Goal: Task Accomplishment & Management: Manage account settings

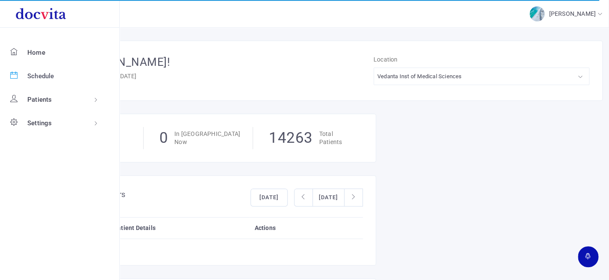
click at [43, 74] on span "Schedule" at bounding box center [40, 76] width 27 height 10
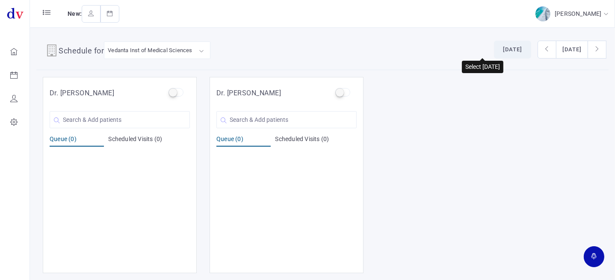
click at [494, 53] on button "[DATE]" at bounding box center [512, 50] width 37 height 18
click at [302, 119] on input "text" at bounding box center [286, 119] width 140 height 17
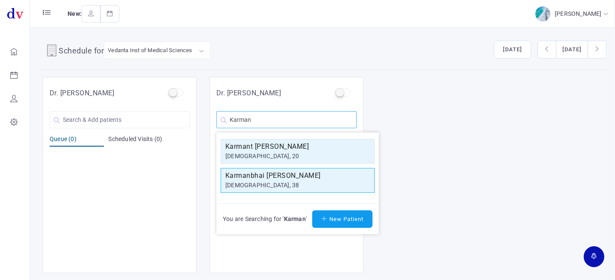
type input "Karman"
click at [306, 183] on div "[DEMOGRAPHIC_DATA], 38" at bounding box center [297, 185] width 144 height 9
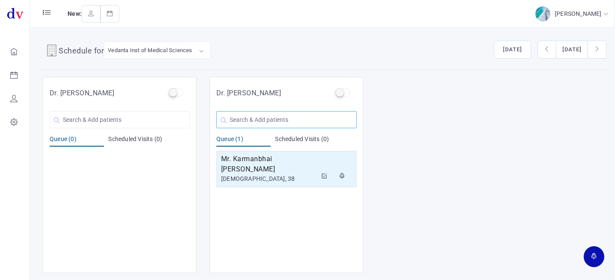
click at [263, 114] on input "text" at bounding box center [286, 119] width 140 height 17
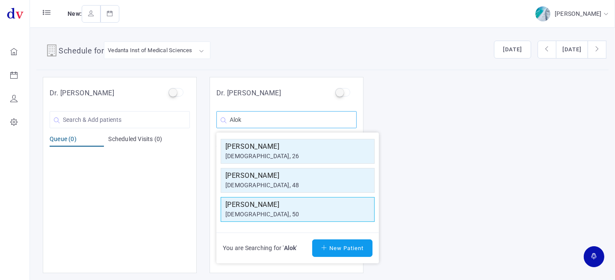
type input "Alok"
click at [267, 205] on h5 "[PERSON_NAME]" at bounding box center [297, 205] width 144 height 10
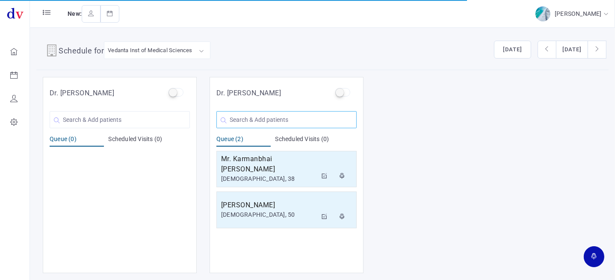
click at [259, 120] on input "text" at bounding box center [286, 119] width 140 height 17
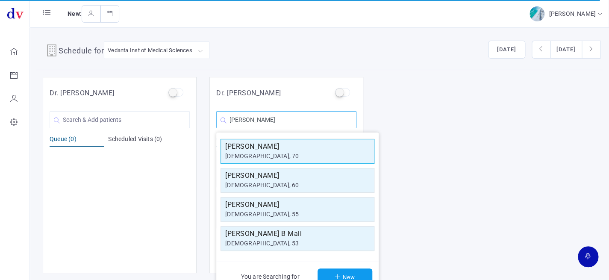
type input "[PERSON_NAME]"
click at [272, 150] on div "[PERSON_NAME] [DEMOGRAPHIC_DATA], 70" at bounding box center [297, 151] width 144 height 20
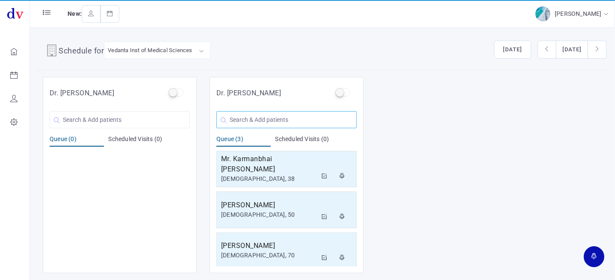
click at [285, 120] on input "text" at bounding box center [286, 119] width 140 height 17
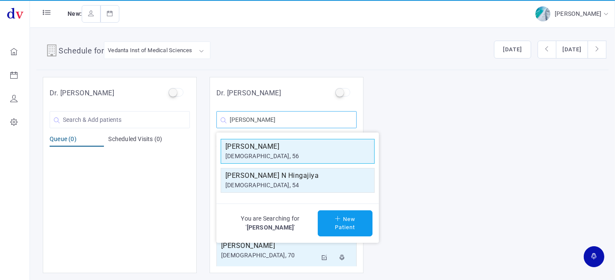
type input "[PERSON_NAME]"
click at [286, 152] on div "[DEMOGRAPHIC_DATA], 56" at bounding box center [297, 156] width 144 height 9
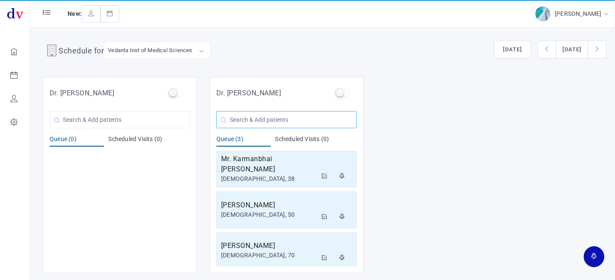
click at [254, 115] on input "text" at bounding box center [286, 119] width 140 height 17
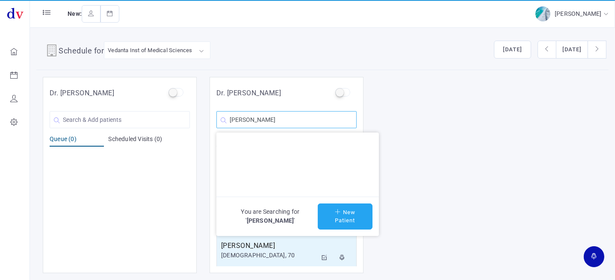
type input "[PERSON_NAME]"
click at [344, 218] on button "New Patient" at bounding box center [345, 216] width 55 height 26
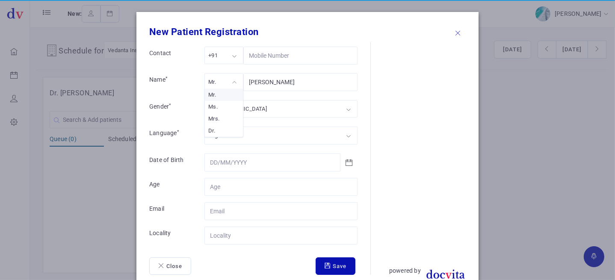
click at [234, 85] on div "Mr." at bounding box center [223, 82] width 39 height 18
click at [250, 108] on div "[DEMOGRAPHIC_DATA]" at bounding box center [280, 109] width 153 height 18
click at [248, 186] on input "Contact" at bounding box center [280, 187] width 153 height 18
type input "26"
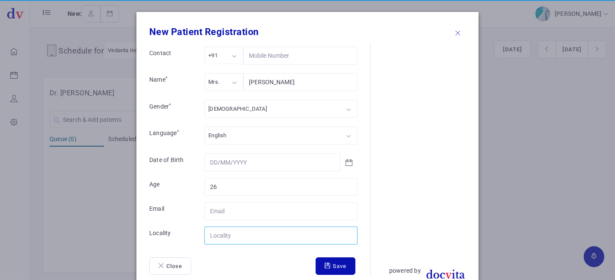
click at [244, 239] on input "Contact" at bounding box center [280, 236] width 153 height 18
type input "Kathlal"
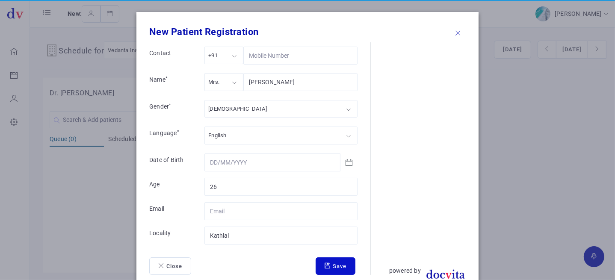
click at [338, 263] on button "Save" at bounding box center [335, 266] width 40 height 18
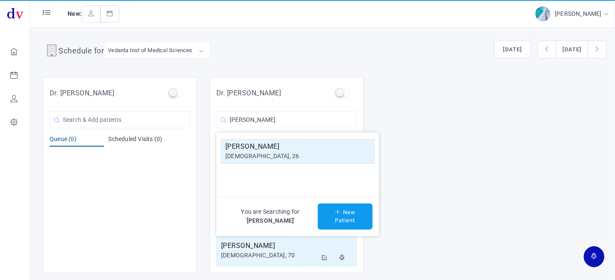
click at [309, 150] on h5 "[PERSON_NAME]" at bounding box center [297, 146] width 144 height 10
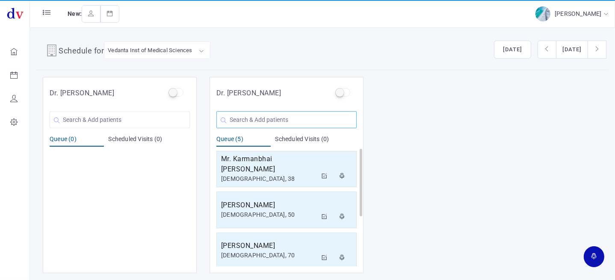
click at [283, 116] on input "text" at bounding box center [286, 119] width 140 height 17
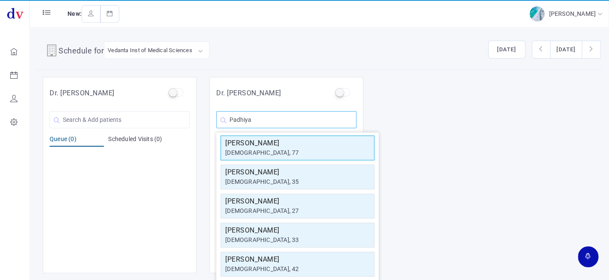
scroll to position [66, 0]
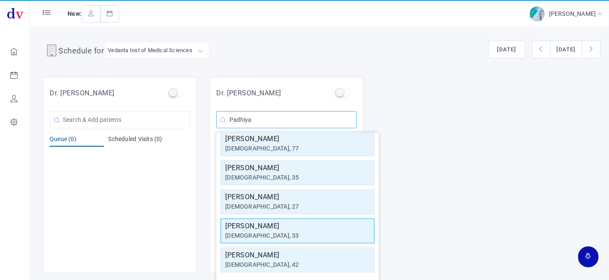
type input "Padhiya"
click at [290, 227] on h5 "[PERSON_NAME]" at bounding box center [297, 226] width 144 height 10
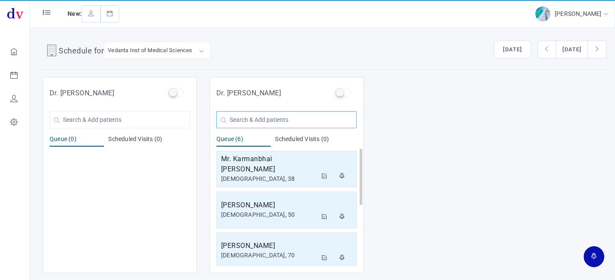
click at [275, 119] on input "text" at bounding box center [286, 119] width 140 height 17
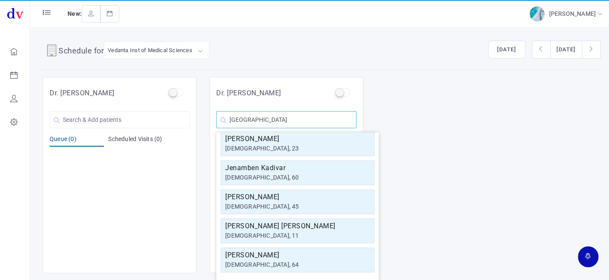
scroll to position [0, 0]
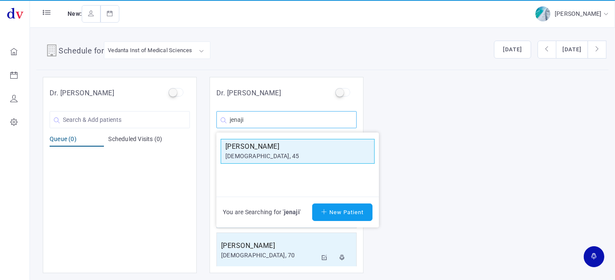
type input "jenaji"
click at [280, 159] on div "[DEMOGRAPHIC_DATA], 45" at bounding box center [297, 156] width 144 height 9
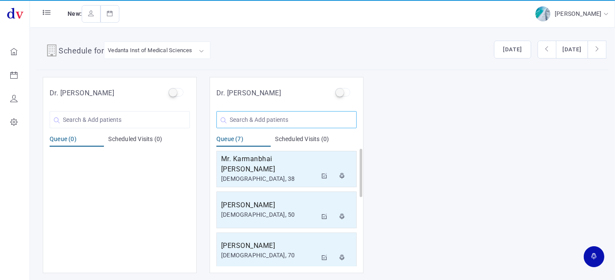
click at [241, 117] on input "text" at bounding box center [286, 119] width 140 height 17
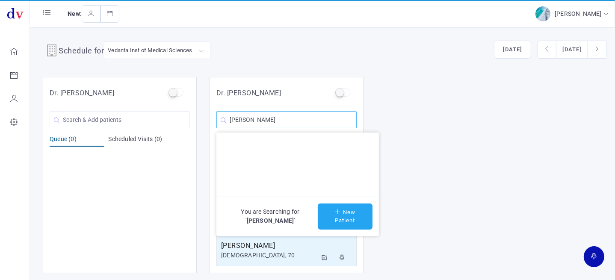
type input "[PERSON_NAME]"
click at [334, 215] on button "New Patient" at bounding box center [345, 216] width 55 height 26
type input "[PERSON_NAME]"
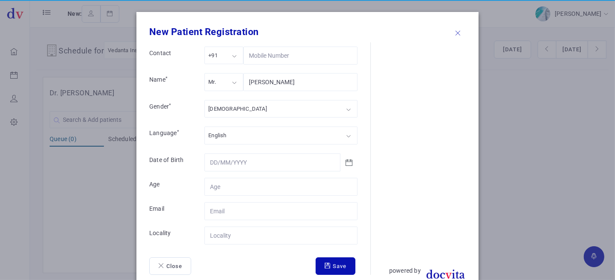
drag, startPoint x: 253, startPoint y: 173, endPoint x: 252, endPoint y: 180, distance: 7.8
click at [253, 174] on form "Contact +91 +91 +91 +1 +971 Name * Mr. Mr. Mr. Ms. Mrs. [PERSON_NAME] Gender * …" at bounding box center [259, 161] width 221 height 228
click at [255, 183] on input "Contact" at bounding box center [280, 187] width 153 height 18
type input "28"
click at [256, 236] on input "Contact" at bounding box center [280, 236] width 153 height 18
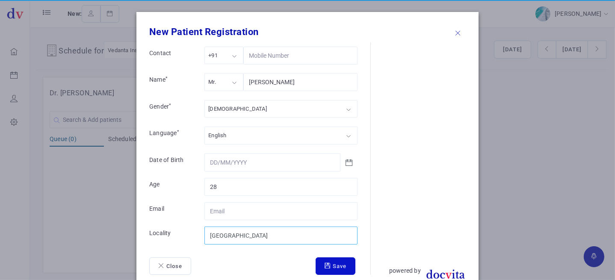
type input "[GEOGRAPHIC_DATA]"
click at [340, 263] on button "Save" at bounding box center [335, 266] width 40 height 18
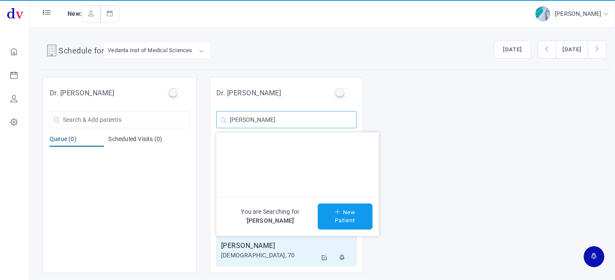
click at [292, 120] on input "[PERSON_NAME]" at bounding box center [286, 119] width 140 height 17
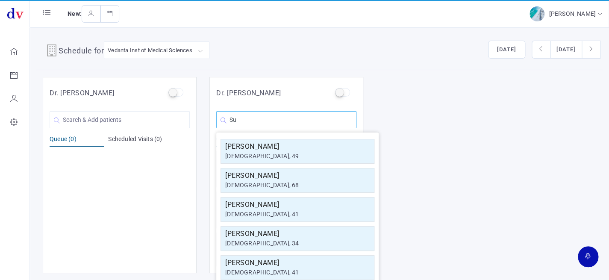
type input "S"
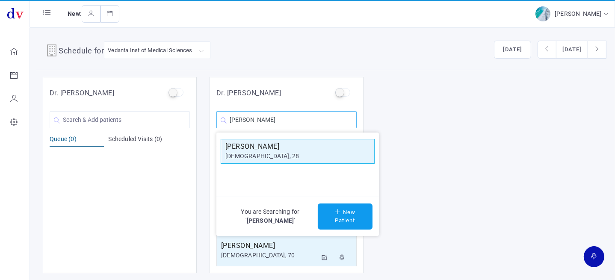
type input "[PERSON_NAME]"
click at [290, 158] on div "[DEMOGRAPHIC_DATA], 28" at bounding box center [297, 156] width 144 height 9
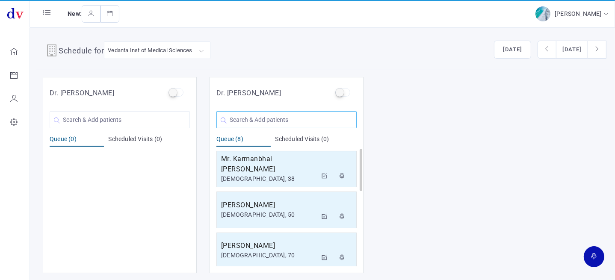
click at [263, 118] on input "text" at bounding box center [286, 119] width 140 height 17
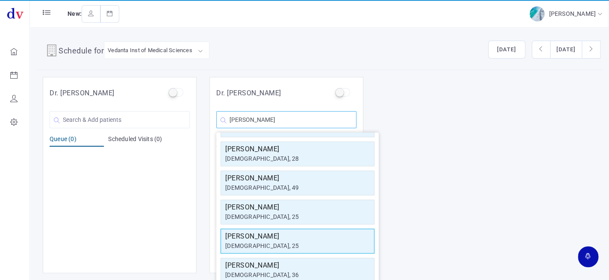
scroll to position [153, 0]
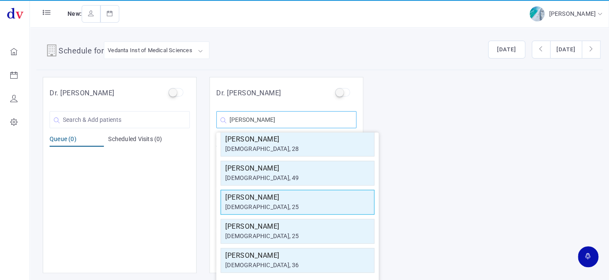
type input "[PERSON_NAME]"
click at [295, 200] on h5 "[PERSON_NAME]" at bounding box center [297, 197] width 144 height 10
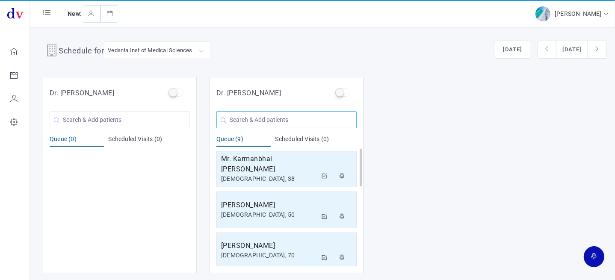
click at [286, 122] on input "text" at bounding box center [286, 119] width 140 height 17
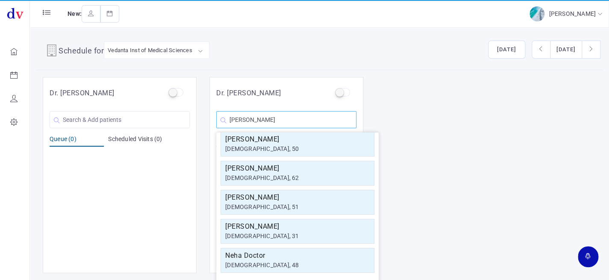
scroll to position [37, 0]
type input "[PERSON_NAME]"
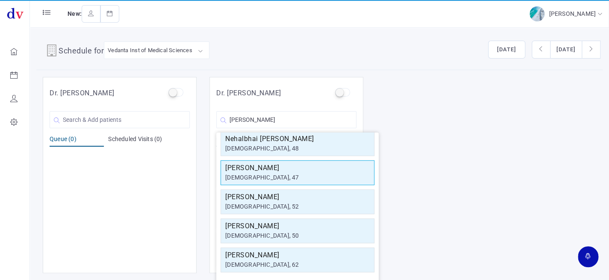
click at [280, 170] on h5 "[PERSON_NAME]" at bounding box center [297, 168] width 144 height 10
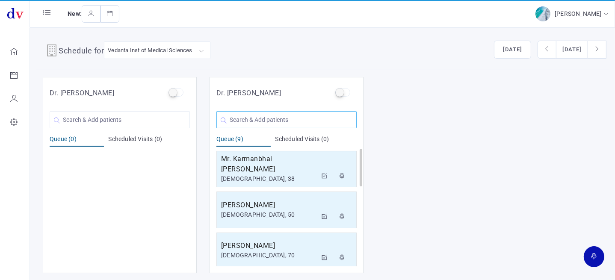
drag, startPoint x: 249, startPoint y: 119, endPoint x: 254, endPoint y: 118, distance: 5.7
click at [250, 118] on input "text" at bounding box center [286, 119] width 140 height 17
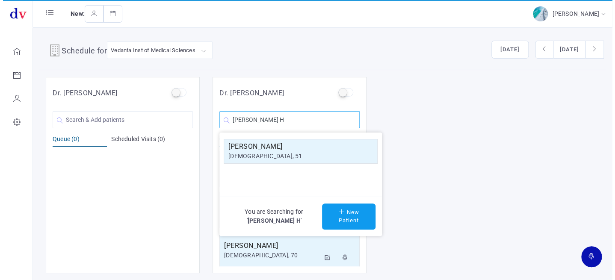
scroll to position [0, 0]
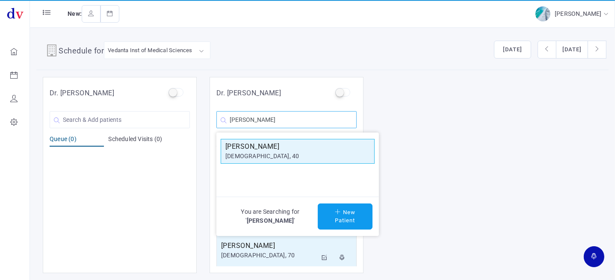
type input "[PERSON_NAME]"
click at [267, 153] on div "[DEMOGRAPHIC_DATA], 40" at bounding box center [297, 156] width 144 height 9
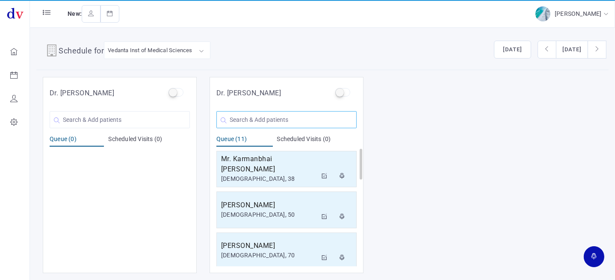
click at [255, 121] on input "text" at bounding box center [286, 119] width 140 height 17
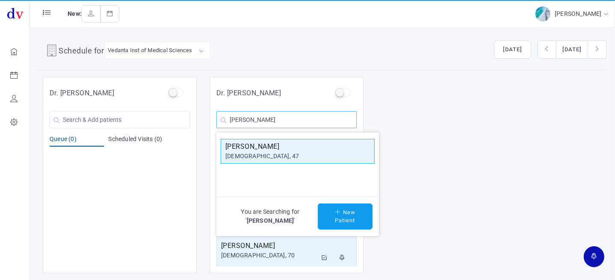
type input "[PERSON_NAME]"
click at [256, 146] on h5 "[PERSON_NAME]" at bounding box center [297, 146] width 144 height 10
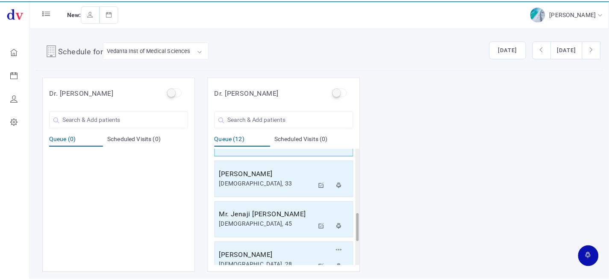
scroll to position [371, 0]
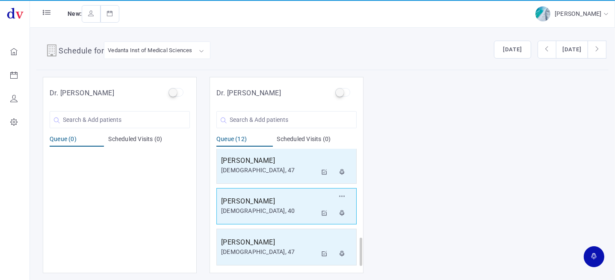
click at [274, 206] on div "[DEMOGRAPHIC_DATA], 40" at bounding box center [269, 210] width 96 height 9
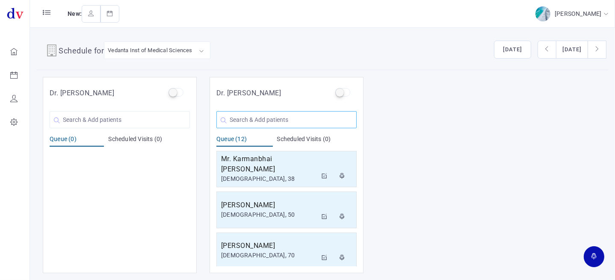
click at [261, 120] on input "text" at bounding box center [286, 119] width 140 height 17
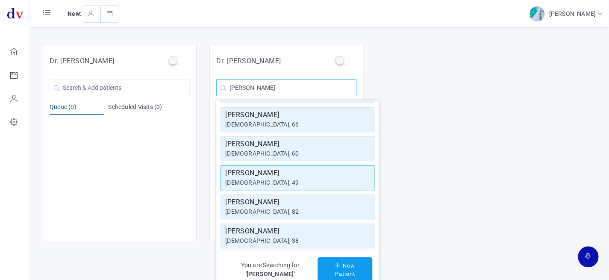
scroll to position [36, 0]
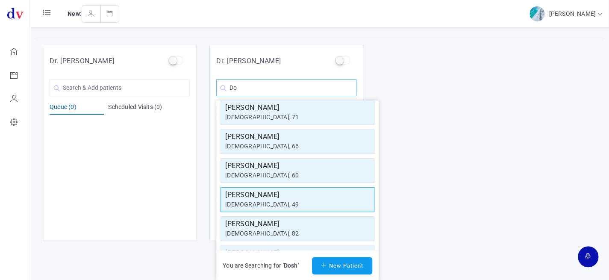
type input "D"
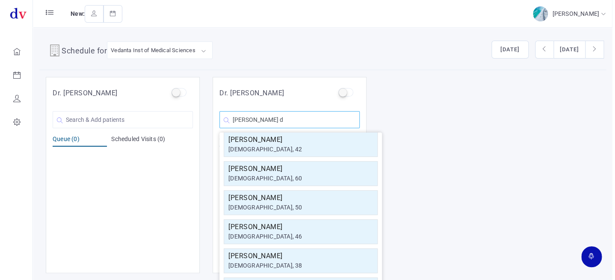
scroll to position [0, 0]
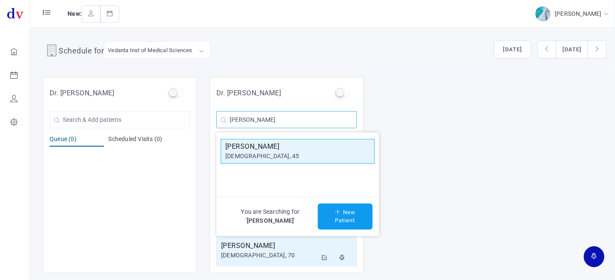
type input "[PERSON_NAME]"
click at [267, 153] on div "[DEMOGRAPHIC_DATA], 45" at bounding box center [297, 156] width 144 height 9
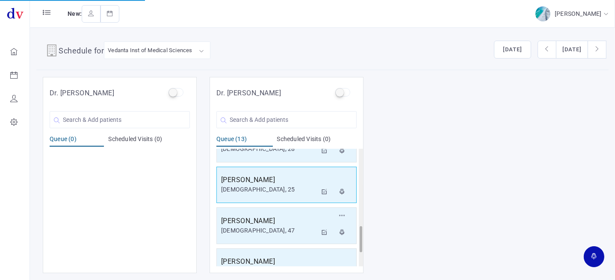
scroll to position [412, 0]
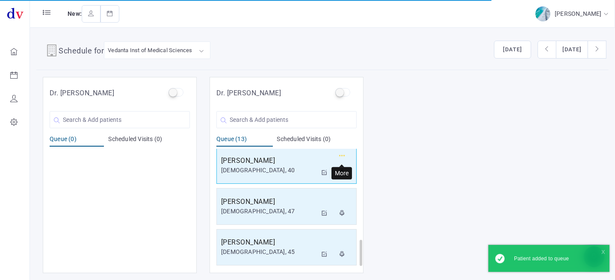
click at [341, 153] on icon "button" at bounding box center [342, 156] width 6 height 6
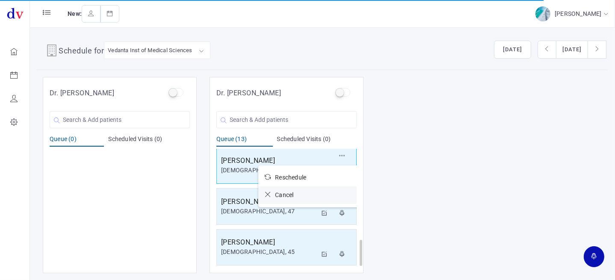
click at [266, 192] on icon at bounding box center [270, 195] width 10 height 6
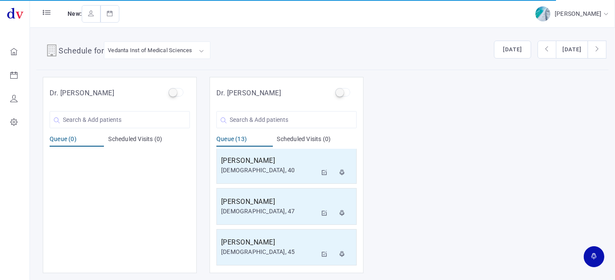
scroll to position [371, 0]
click at [284, 115] on input "text" at bounding box center [286, 119] width 140 height 17
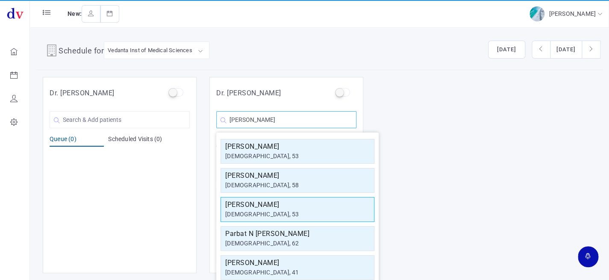
type input "[PERSON_NAME]"
click at [268, 212] on div "[DEMOGRAPHIC_DATA], 53" at bounding box center [297, 214] width 144 height 9
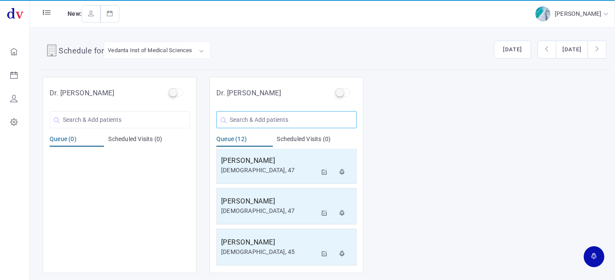
click at [252, 123] on input "text" at bounding box center [286, 119] width 140 height 17
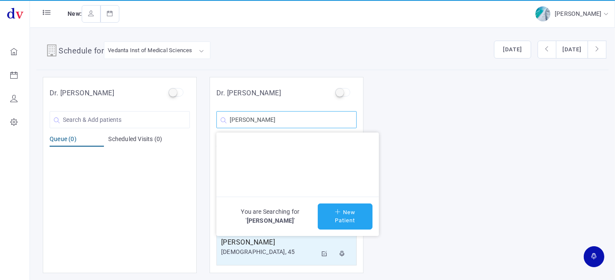
type input "[PERSON_NAME]"
click at [356, 216] on button "New Patient" at bounding box center [345, 216] width 55 height 26
type input "[PERSON_NAME]"
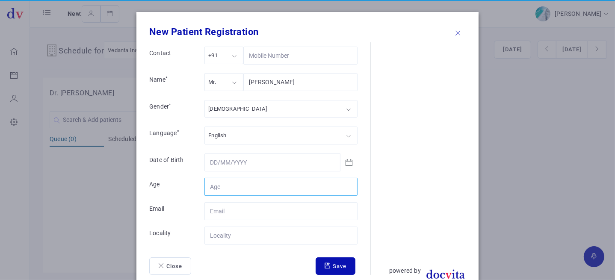
click at [240, 183] on input "Contact" at bounding box center [280, 187] width 153 height 18
type input "54"
click at [238, 235] on input "Contact" at bounding box center [280, 236] width 153 height 18
type input "Idar"
click at [226, 77] on div "Mr." at bounding box center [223, 82] width 39 height 18
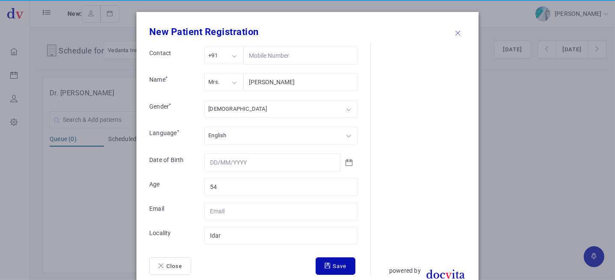
click at [231, 107] on div "[DEMOGRAPHIC_DATA]" at bounding box center [280, 109] width 153 height 18
click at [331, 263] on button "Save" at bounding box center [335, 266] width 40 height 18
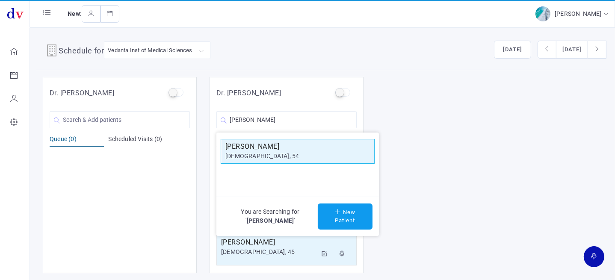
click at [304, 157] on div "[DEMOGRAPHIC_DATA], 54" at bounding box center [297, 156] width 144 height 9
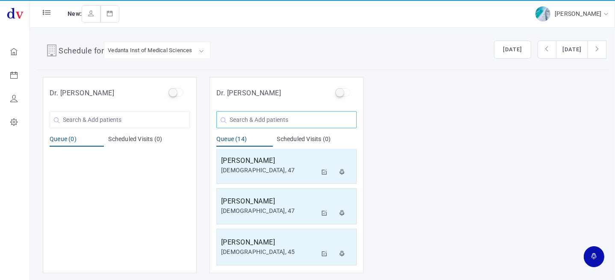
click at [286, 122] on input "text" at bounding box center [286, 119] width 140 height 17
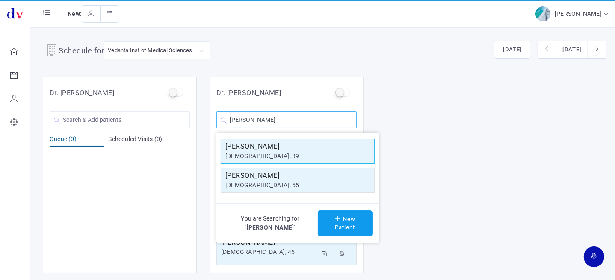
type input "[PERSON_NAME]"
click at [279, 152] on div "[DEMOGRAPHIC_DATA], 39" at bounding box center [297, 156] width 144 height 9
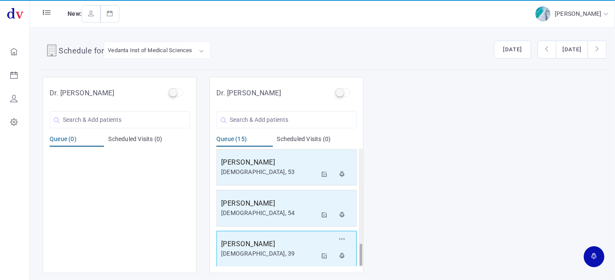
scroll to position [493, 0]
click at [294, 235] on div "[PERSON_NAME] [DEMOGRAPHIC_DATA], 39 Reschedule Cancel" at bounding box center [286, 248] width 140 height 37
click at [281, 244] on h5 "[PERSON_NAME]" at bounding box center [269, 243] width 96 height 10
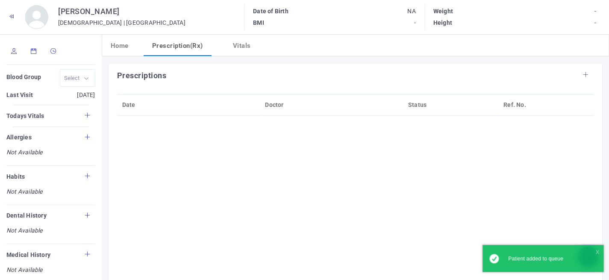
click at [17, 51] on icon at bounding box center [14, 51] width 6 height 6
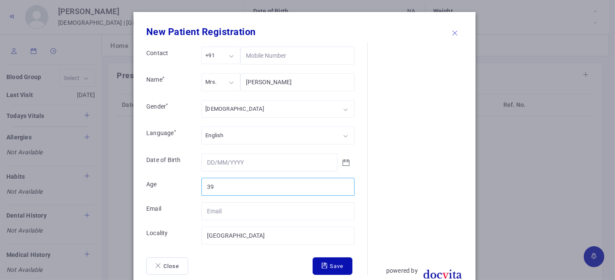
click at [231, 185] on input "39" at bounding box center [277, 187] width 153 height 18
type input "3"
type input "39"
click at [276, 83] on input "[PERSON_NAME]" at bounding box center [297, 82] width 114 height 18
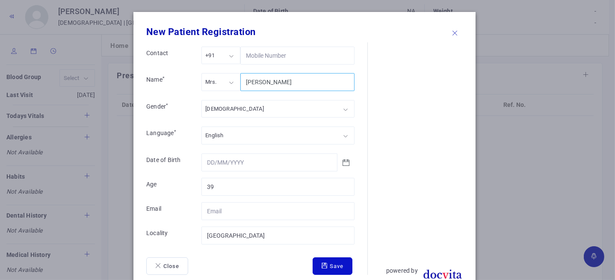
type input "[PERSON_NAME]"
click at [315, 264] on button "Save" at bounding box center [332, 266] width 40 height 18
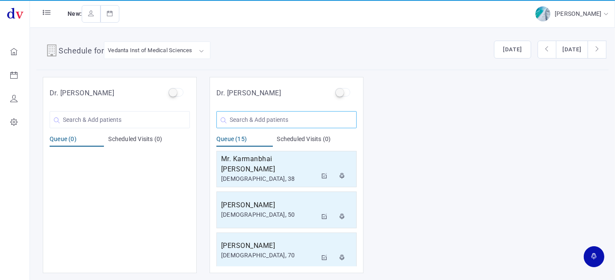
click at [271, 115] on input "text" at bounding box center [286, 119] width 140 height 17
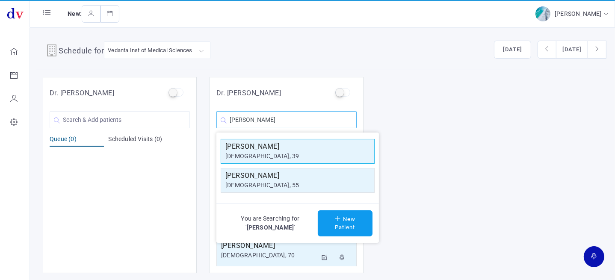
type input "[PERSON_NAME]"
click at [281, 154] on div "[DEMOGRAPHIC_DATA], 39" at bounding box center [297, 156] width 144 height 9
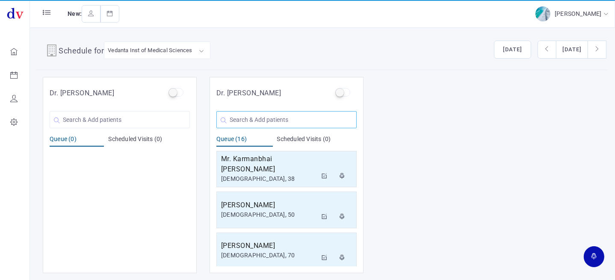
click at [308, 122] on input "text" at bounding box center [286, 119] width 140 height 17
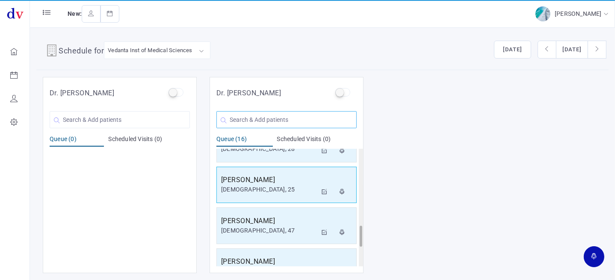
scroll to position [534, 0]
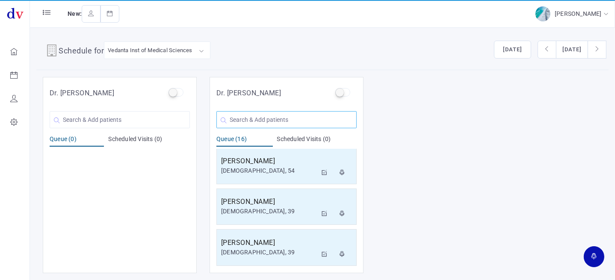
click at [265, 120] on input "text" at bounding box center [286, 119] width 140 height 17
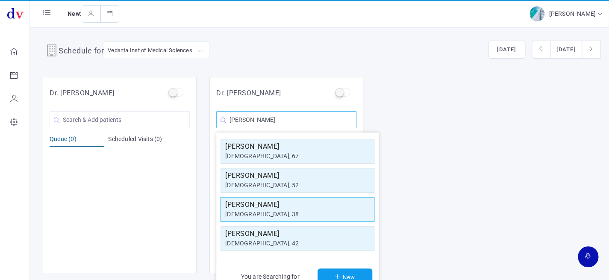
type input "[PERSON_NAME]"
click at [280, 210] on div "[DEMOGRAPHIC_DATA], 38" at bounding box center [297, 214] width 144 height 9
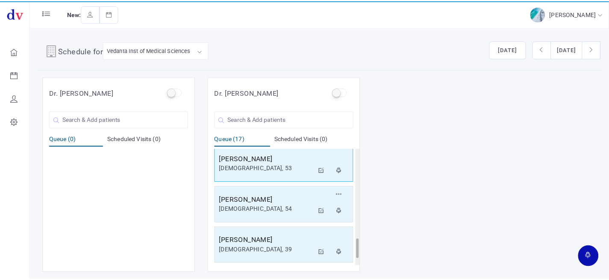
scroll to position [575, 0]
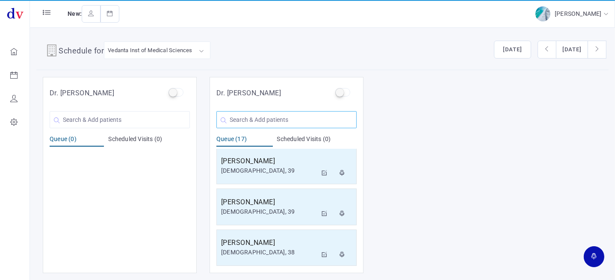
click at [262, 119] on input "text" at bounding box center [286, 119] width 140 height 17
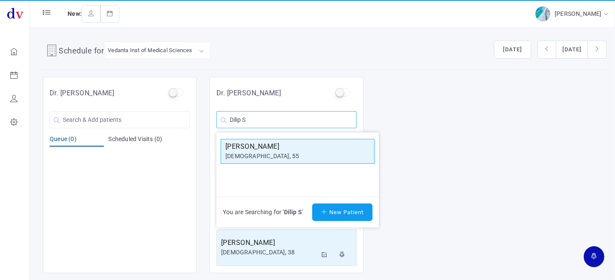
type input "Dilip S"
click at [294, 150] on h5 "[PERSON_NAME]" at bounding box center [297, 146] width 144 height 10
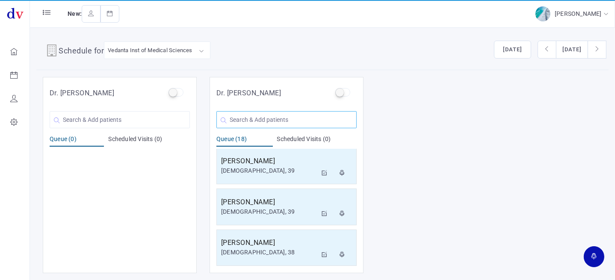
click at [274, 120] on input "text" at bounding box center [286, 119] width 140 height 17
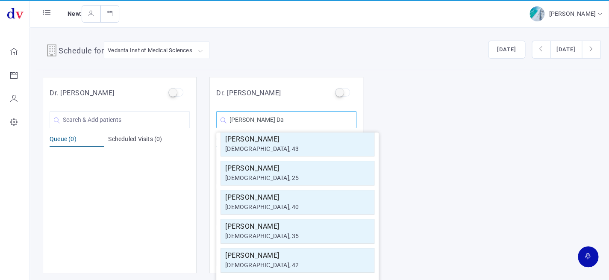
scroll to position [0, 0]
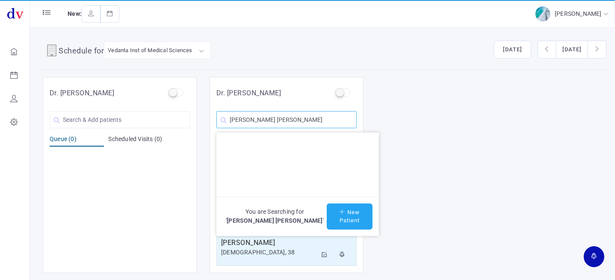
type input "[PERSON_NAME] [PERSON_NAME]"
click at [346, 214] on button "New Patient" at bounding box center [350, 216] width 46 height 26
type input "[PERSON_NAME] [PERSON_NAME]"
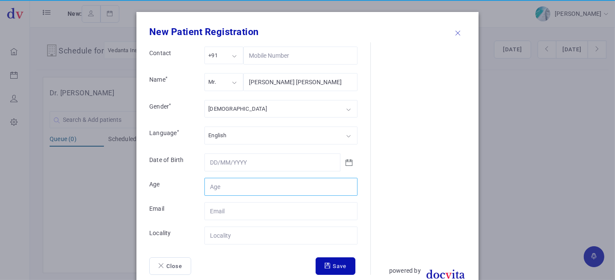
click at [231, 187] on input "Contact" at bounding box center [280, 187] width 153 height 18
type input "45"
click at [239, 238] on input "Contact" at bounding box center [280, 236] width 153 height 18
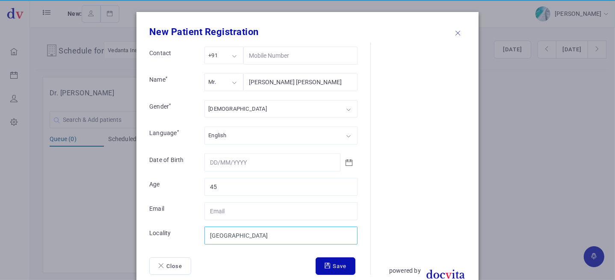
type input "[GEOGRAPHIC_DATA]"
click at [234, 85] on div "Mr." at bounding box center [223, 82] width 39 height 18
click at [230, 109] on div "[DEMOGRAPHIC_DATA]" at bounding box center [280, 109] width 153 height 18
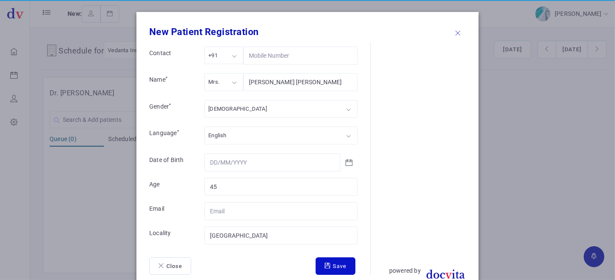
click at [330, 261] on button "Save" at bounding box center [335, 266] width 40 height 18
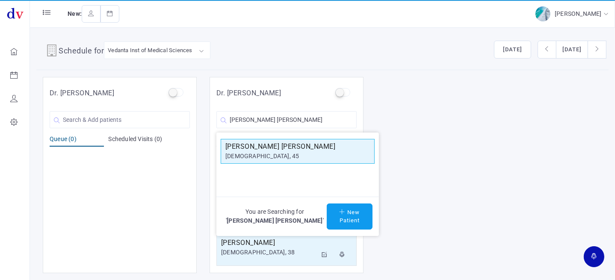
click at [311, 154] on div "[DEMOGRAPHIC_DATA], 45" at bounding box center [297, 156] width 144 height 9
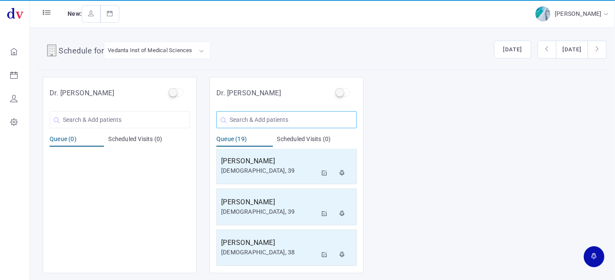
click at [280, 120] on input "text" at bounding box center [286, 119] width 140 height 17
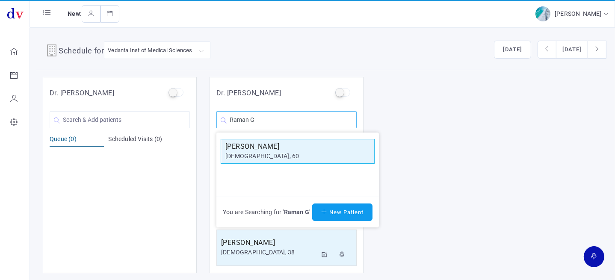
type input "Raman G"
click at [286, 153] on div "[DEMOGRAPHIC_DATA], 60" at bounding box center [297, 156] width 144 height 9
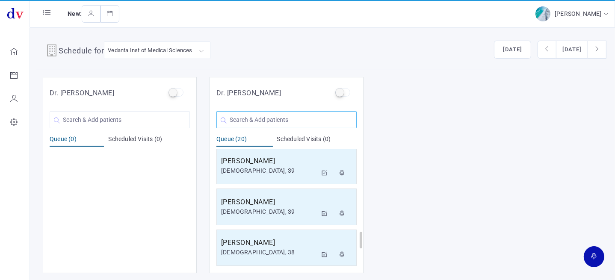
click at [286, 119] on input "text" at bounding box center [286, 119] width 140 height 17
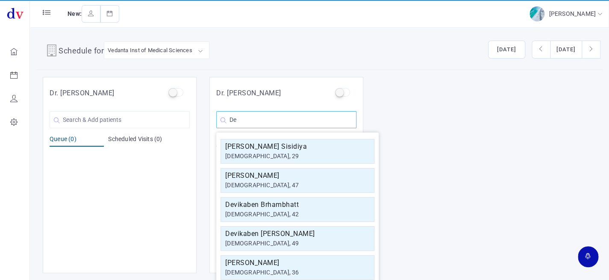
type input "D"
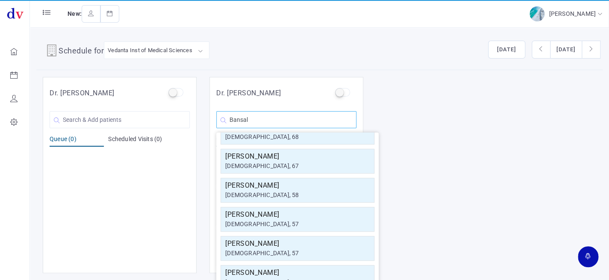
scroll to position [116, 0]
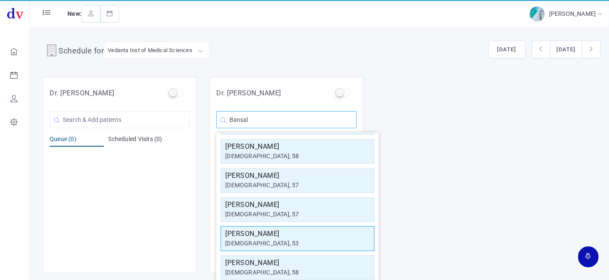
type input "Bansal"
click at [291, 235] on h5 "[PERSON_NAME]" at bounding box center [297, 234] width 144 height 10
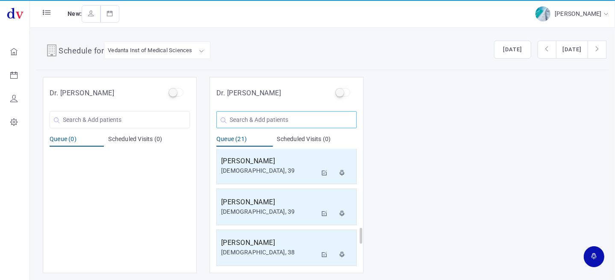
click at [274, 118] on input "text" at bounding box center [286, 119] width 140 height 17
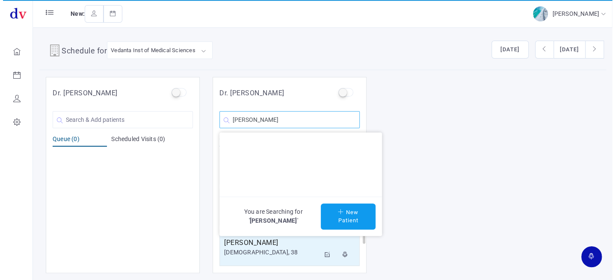
scroll to position [0, 0]
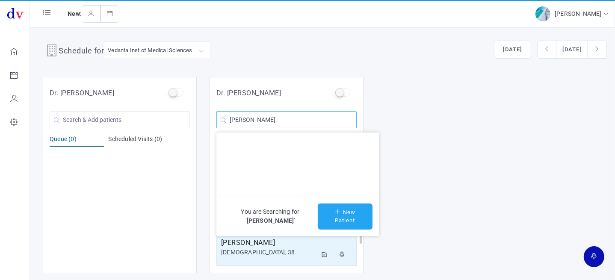
type input "[PERSON_NAME]"
click at [336, 216] on button "New Patient" at bounding box center [345, 216] width 55 height 26
type input "[PERSON_NAME]"
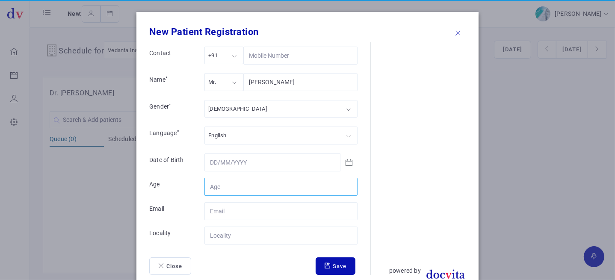
click at [251, 184] on input "Contact" at bounding box center [280, 187] width 153 height 18
type input "12"
click at [244, 239] on input "Contact" at bounding box center [280, 236] width 153 height 18
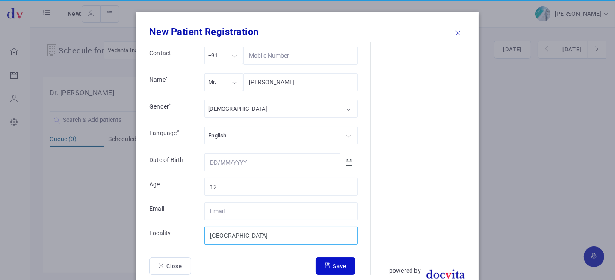
type input "[GEOGRAPHIC_DATA]"
click at [328, 261] on button "Save" at bounding box center [335, 266] width 40 height 18
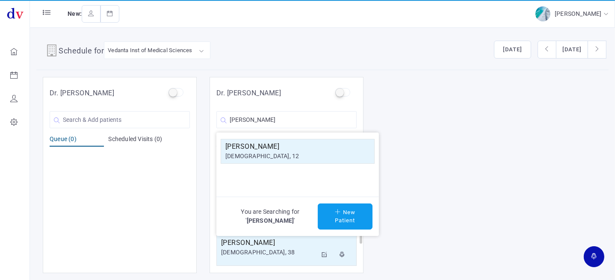
click at [293, 156] on div "[DEMOGRAPHIC_DATA], 12" at bounding box center [297, 156] width 144 height 9
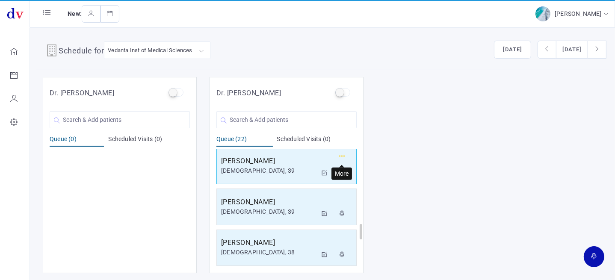
click at [341, 153] on icon "button" at bounding box center [342, 156] width 6 height 6
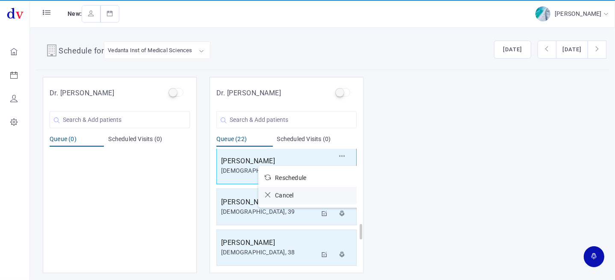
click at [268, 193] on icon at bounding box center [270, 195] width 10 height 6
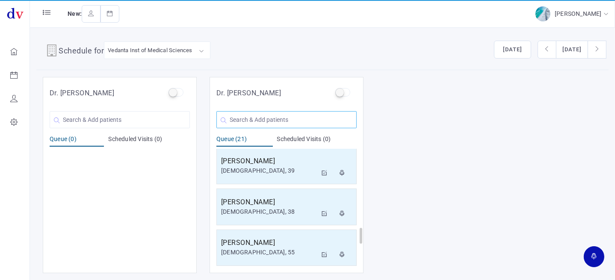
click at [259, 114] on input "text" at bounding box center [286, 119] width 140 height 17
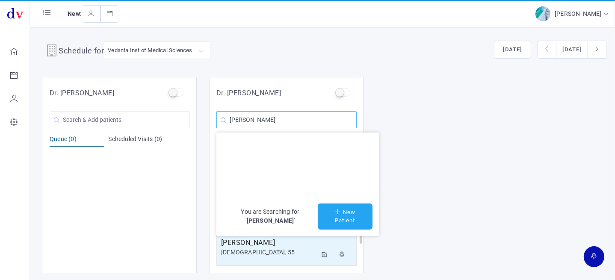
type input "[PERSON_NAME]"
click at [338, 213] on icon at bounding box center [339, 212] width 8 height 6
type input "[PERSON_NAME]"
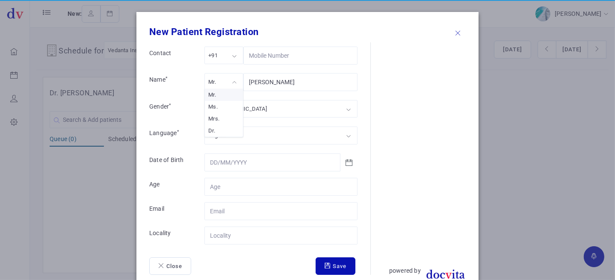
click at [232, 83] on div "Mr." at bounding box center [223, 82] width 39 height 18
click at [240, 109] on div "[DEMOGRAPHIC_DATA]" at bounding box center [280, 109] width 153 height 18
click at [241, 186] on input "Contact" at bounding box center [280, 187] width 153 height 18
type input "55"
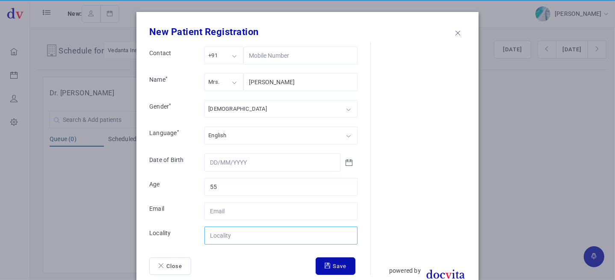
click at [235, 237] on input "Contact" at bounding box center [280, 236] width 153 height 18
type input "Idar"
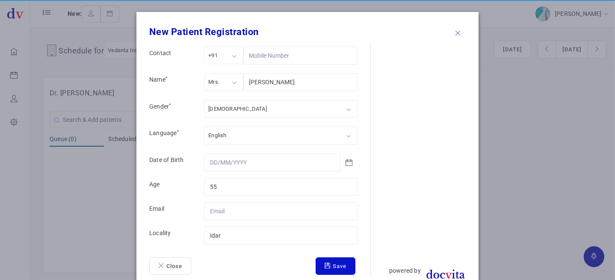
click at [336, 265] on button "Save" at bounding box center [335, 266] width 40 height 18
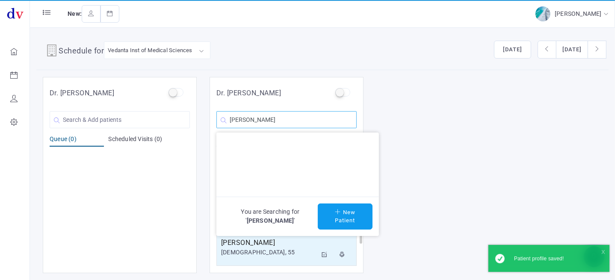
click at [295, 121] on input "[PERSON_NAME]" at bounding box center [286, 119] width 140 height 17
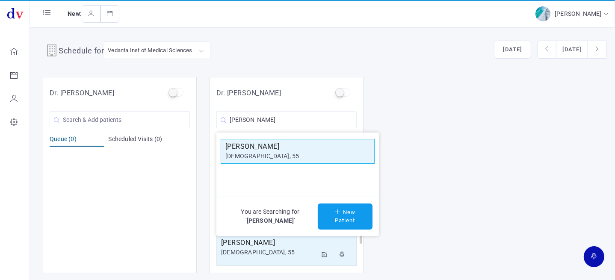
click at [288, 154] on div "[DEMOGRAPHIC_DATA], 55" at bounding box center [297, 156] width 144 height 9
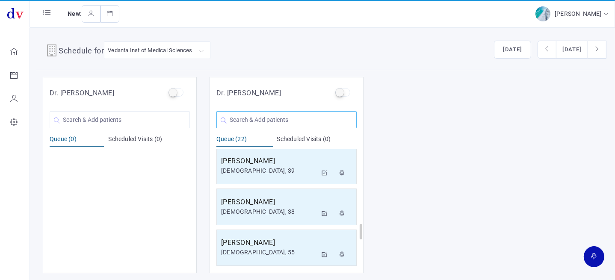
click at [284, 120] on input "text" at bounding box center [286, 119] width 140 height 17
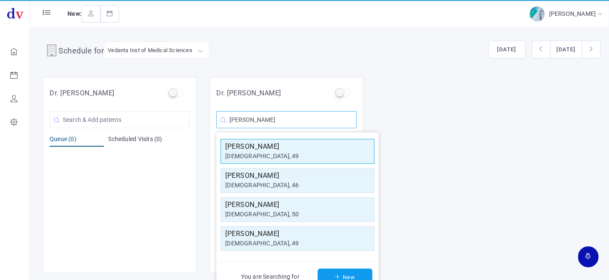
type input "[PERSON_NAME]"
click at [274, 143] on h5 "[PERSON_NAME]" at bounding box center [297, 146] width 144 height 10
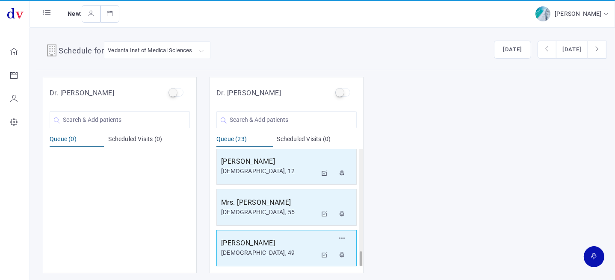
scroll to position [780, 0]
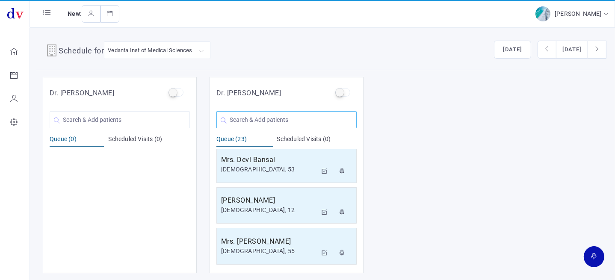
click at [267, 121] on input "text" at bounding box center [286, 119] width 140 height 17
click at [282, 206] on div "[DEMOGRAPHIC_DATA], 12" at bounding box center [269, 210] width 96 height 9
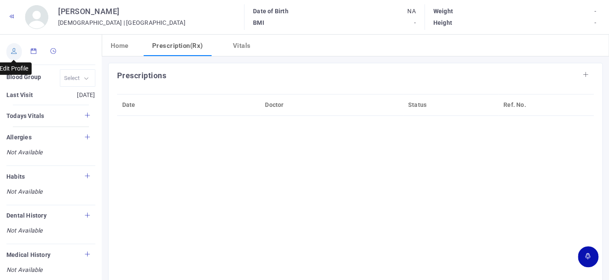
click at [12, 52] on icon at bounding box center [14, 51] width 6 height 6
type input "[PERSON_NAME]"
type input "12"
type input "[GEOGRAPHIC_DATA]"
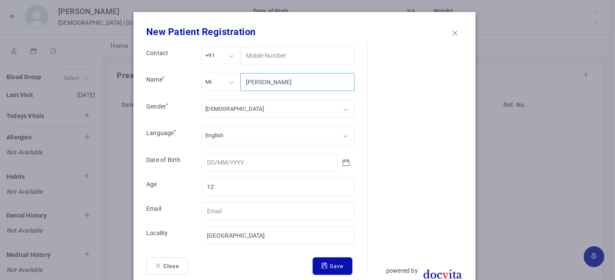
click at [262, 82] on input "[PERSON_NAME]" at bounding box center [297, 82] width 114 height 18
type input "[PERSON_NAME]"
click at [339, 266] on button "Save" at bounding box center [332, 266] width 40 height 18
